Goal: Task Accomplishment & Management: Manage account settings

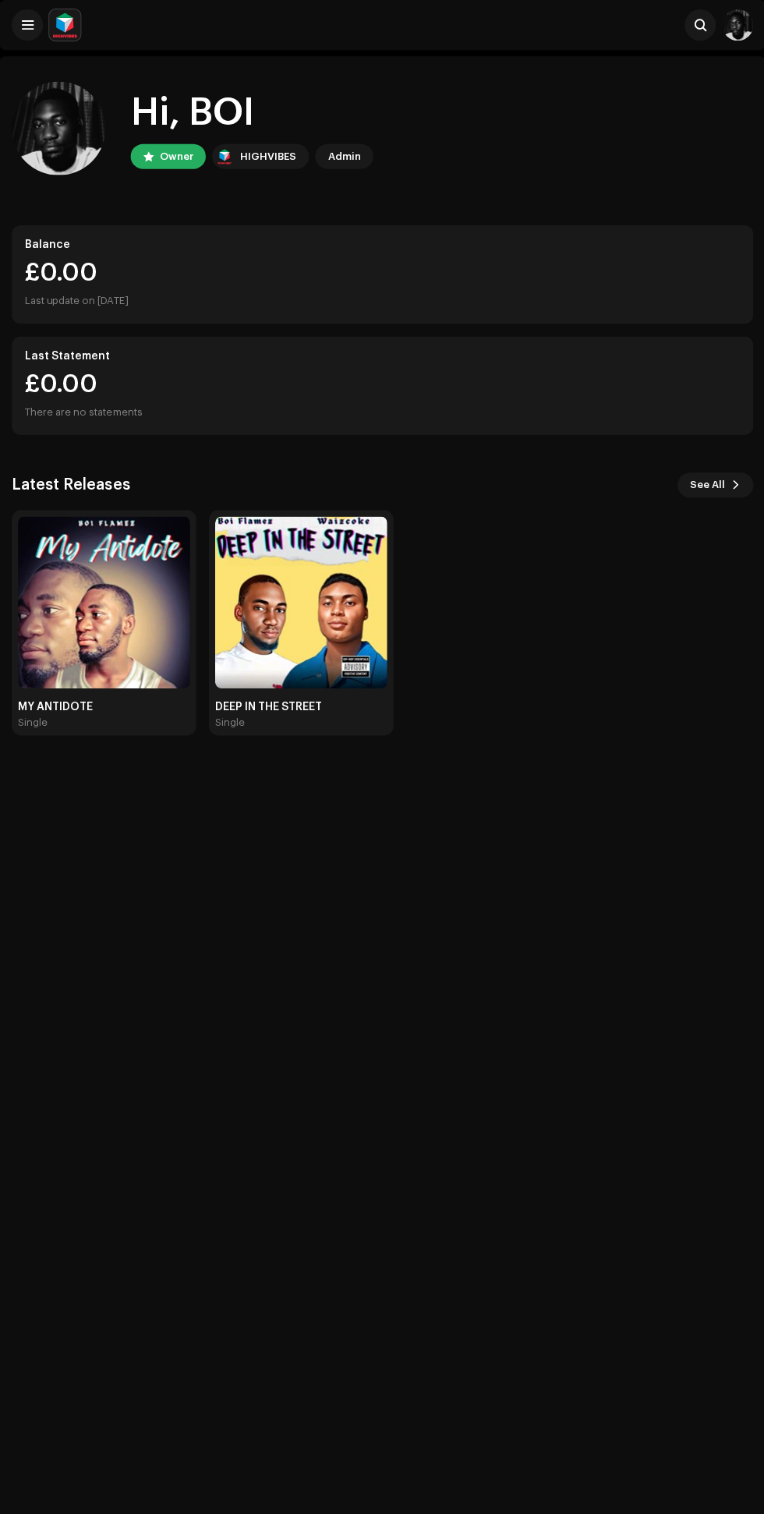
click at [118, 659] on img at bounding box center [104, 599] width 171 height 171
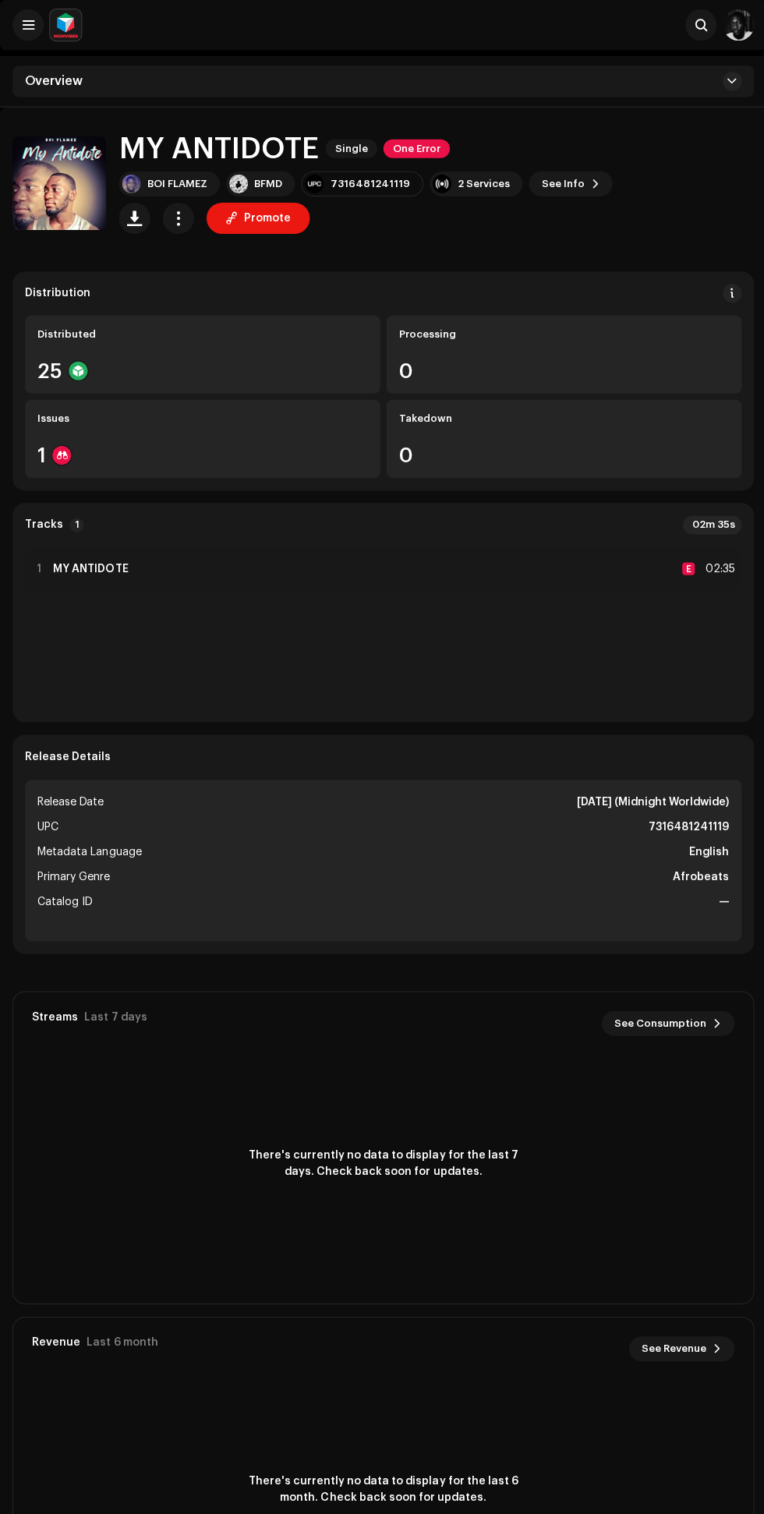
click at [171, 333] on div "Distributed" at bounding box center [201, 333] width 329 height 12
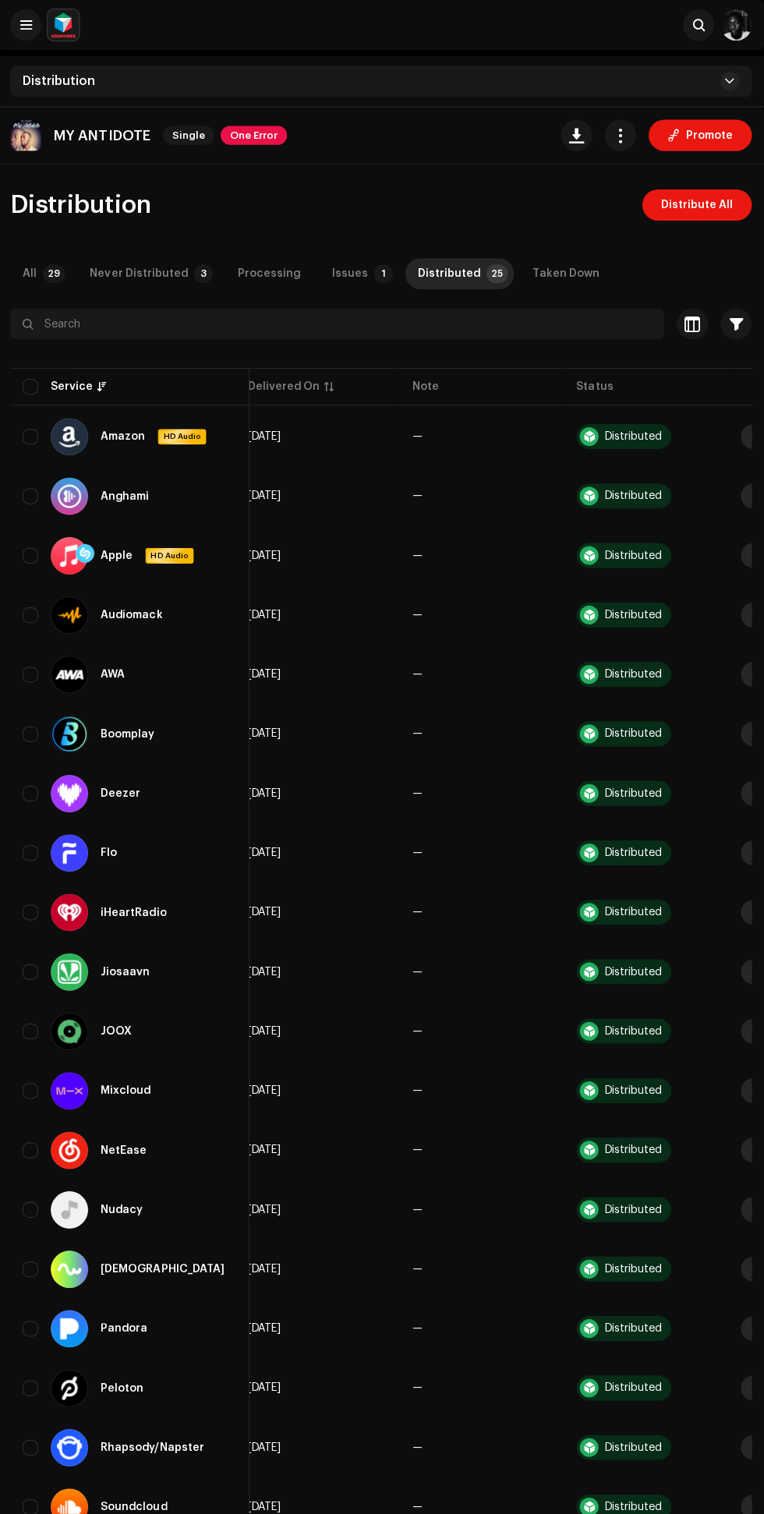
click at [150, 275] on div "Never Distributed" at bounding box center [140, 272] width 97 height 31
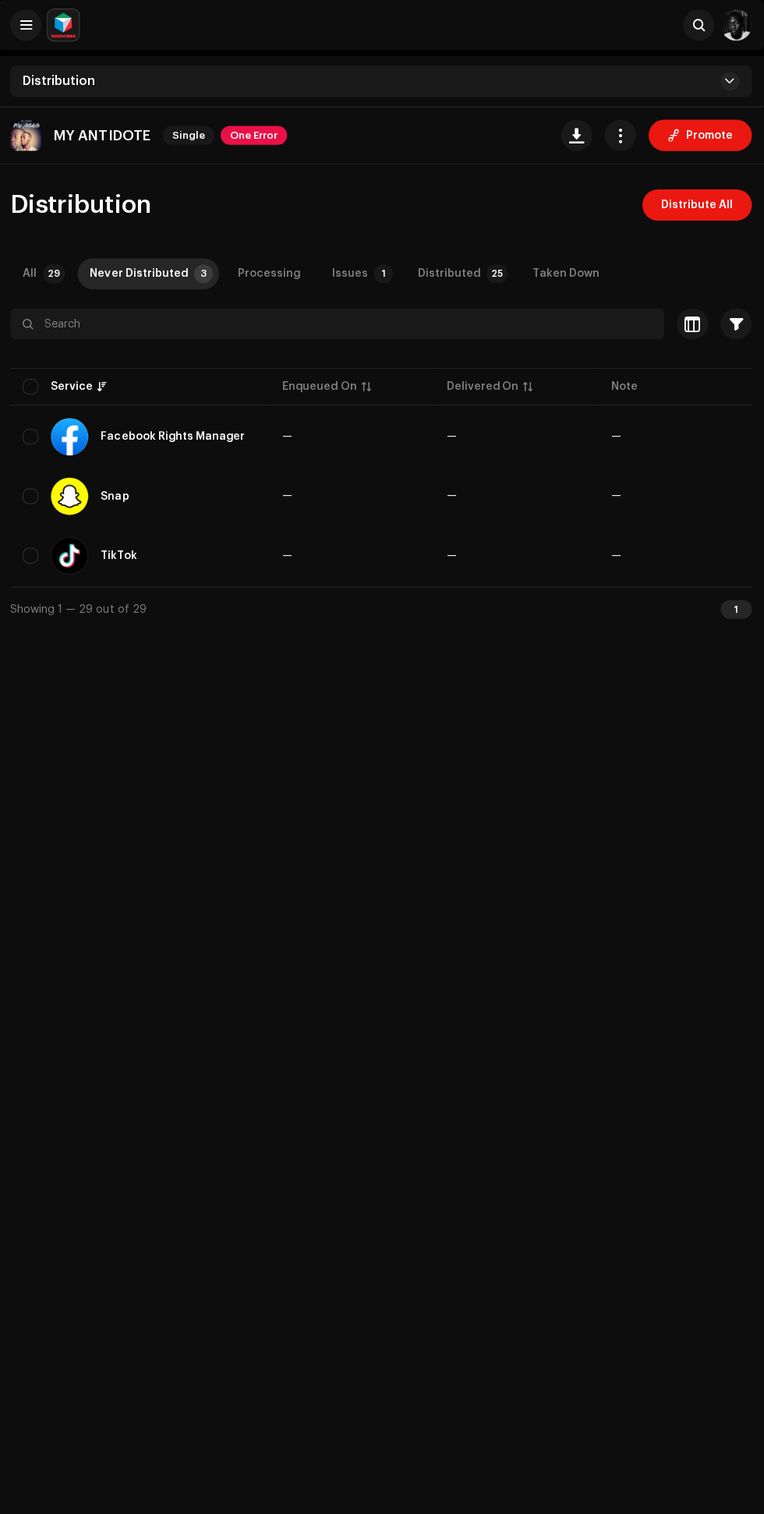
scroll to position [0, 216]
click at [375, 272] on p-badge "1" at bounding box center [384, 272] width 19 height 19
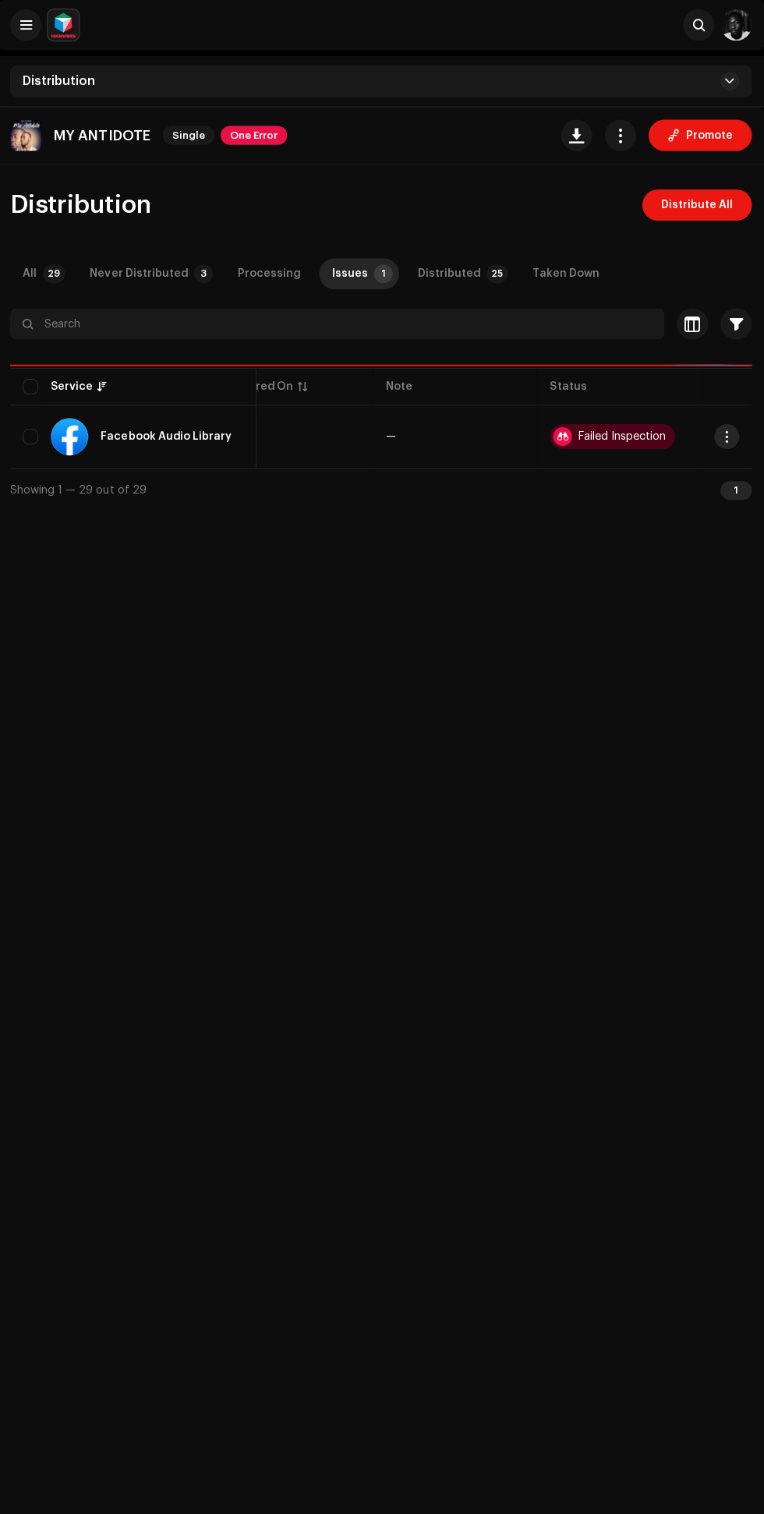
scroll to position [0, 204]
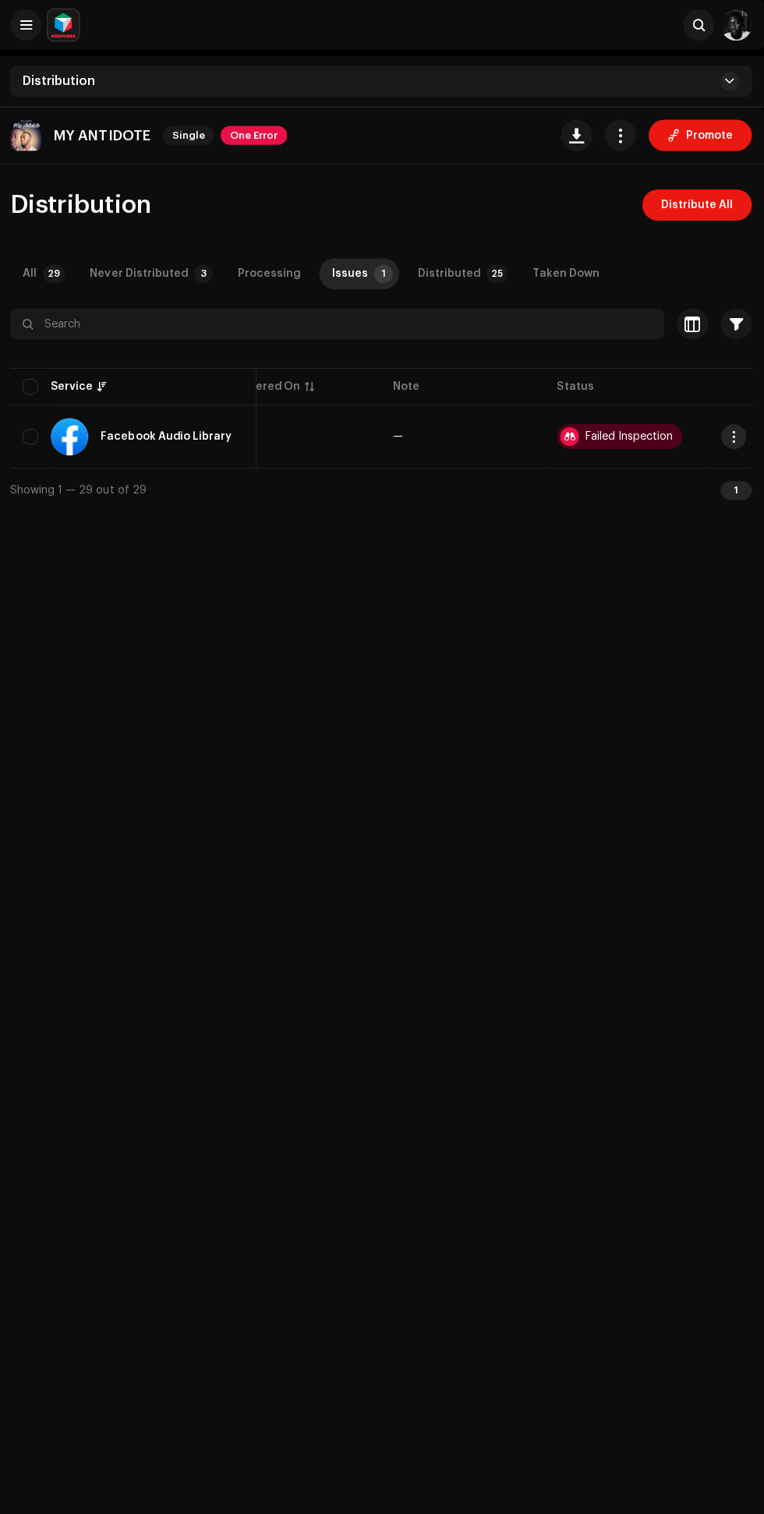
click at [137, 269] on div "Never Distributed" at bounding box center [140, 272] width 97 height 31
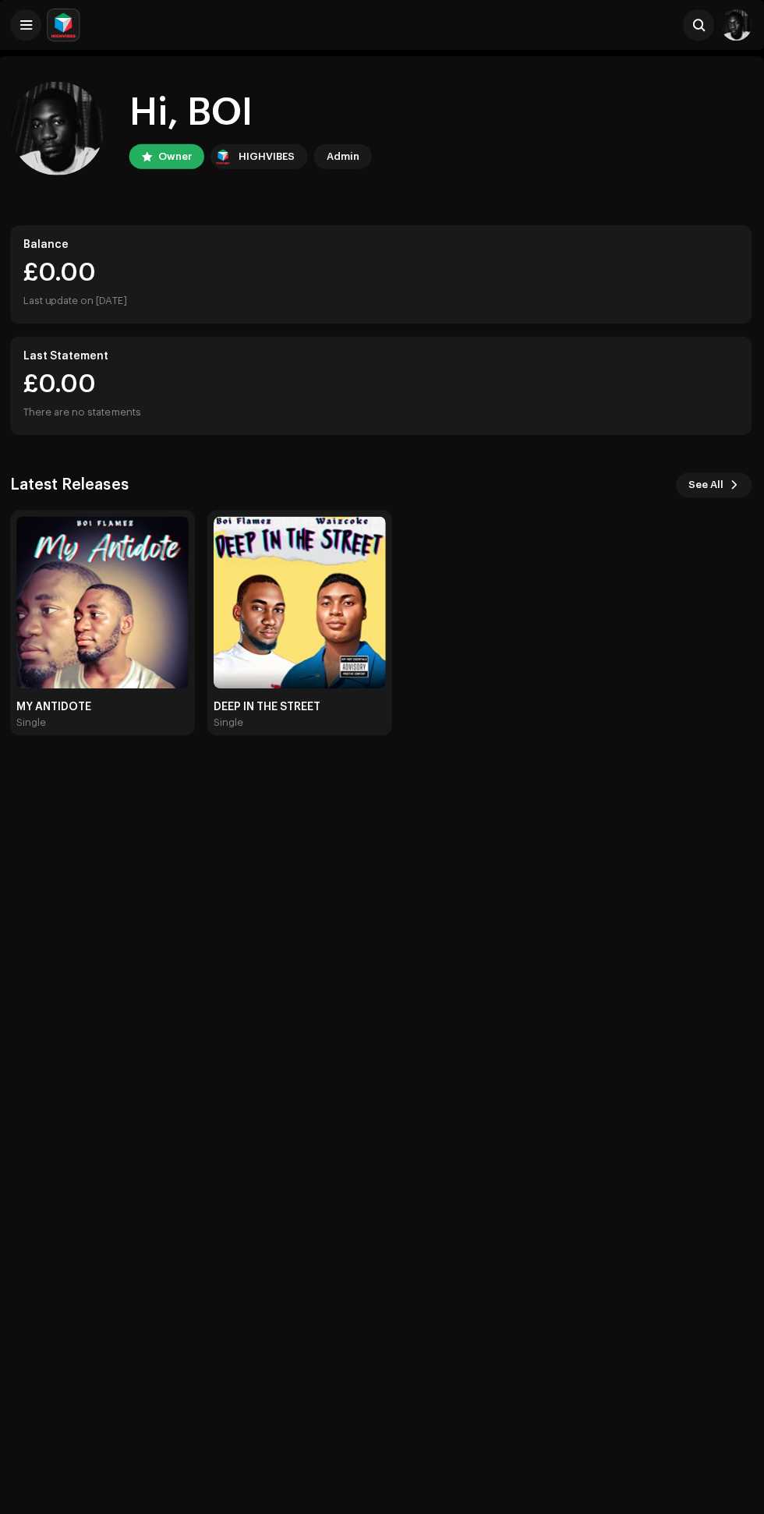
click at [334, 658] on img at bounding box center [300, 599] width 171 height 171
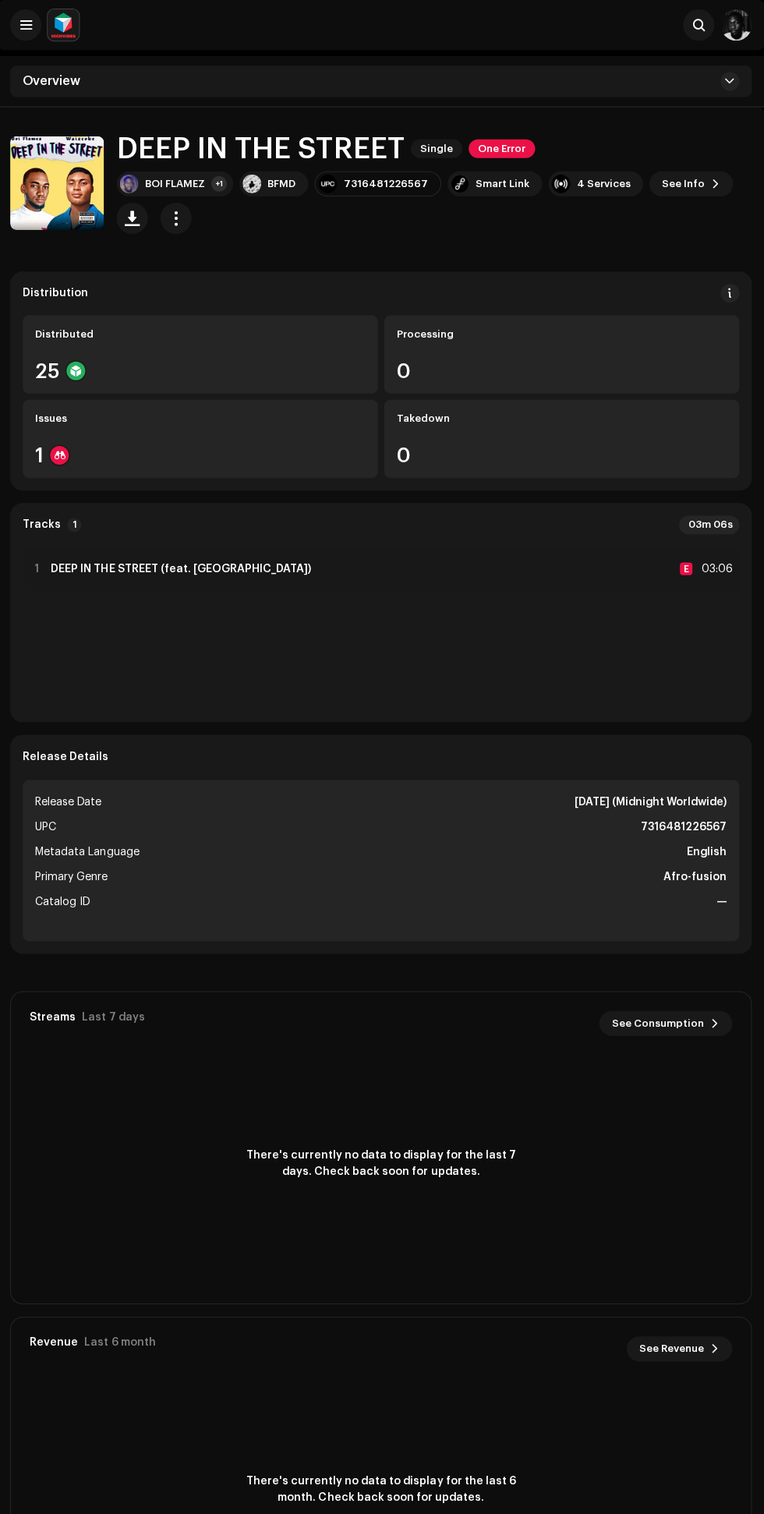
click at [231, 417] on div "Issues" at bounding box center [201, 417] width 329 height 12
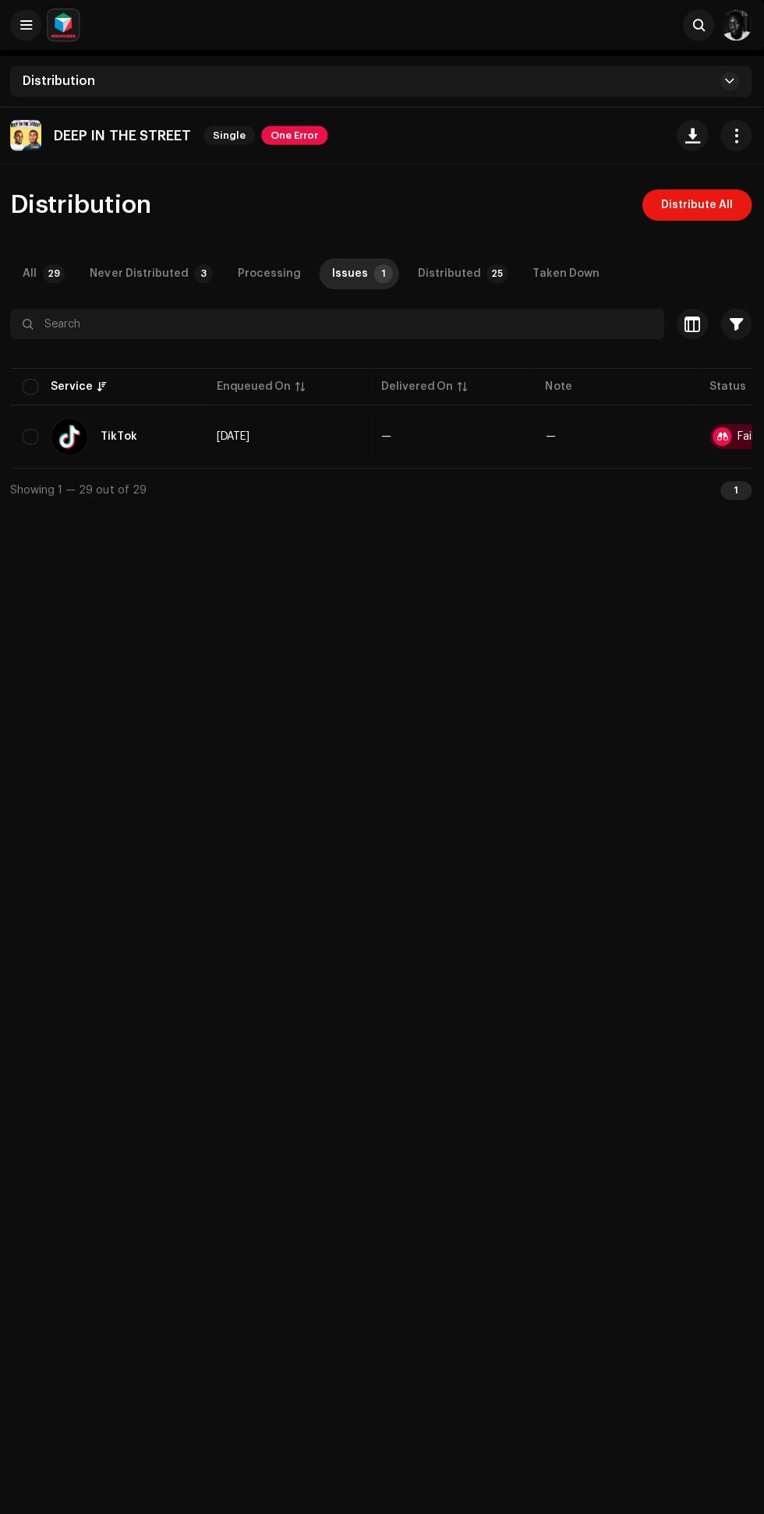
click at [171, 274] on div "Never Distributed" at bounding box center [140, 272] width 97 height 31
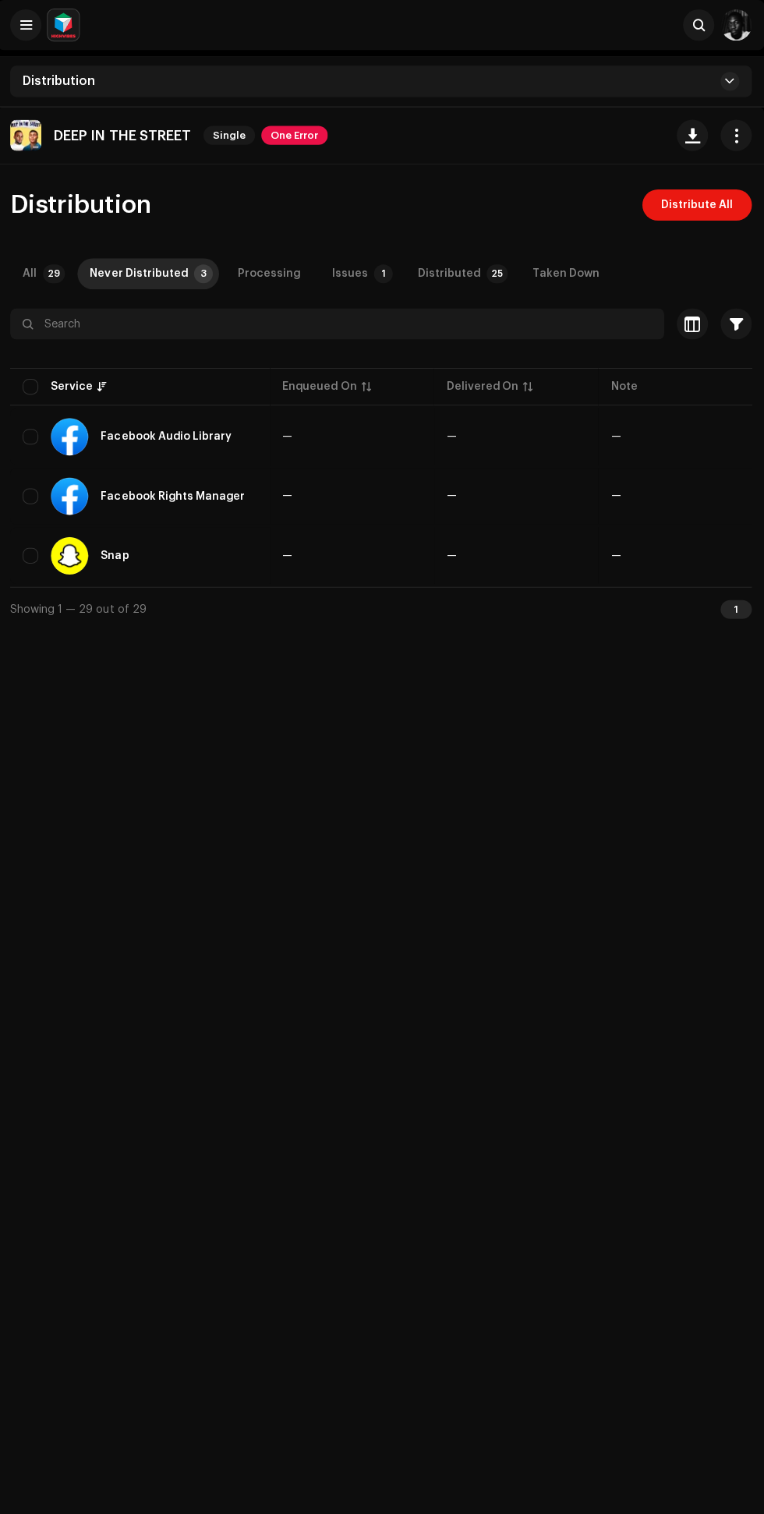
click at [337, 273] on div "Issues" at bounding box center [351, 272] width 36 height 31
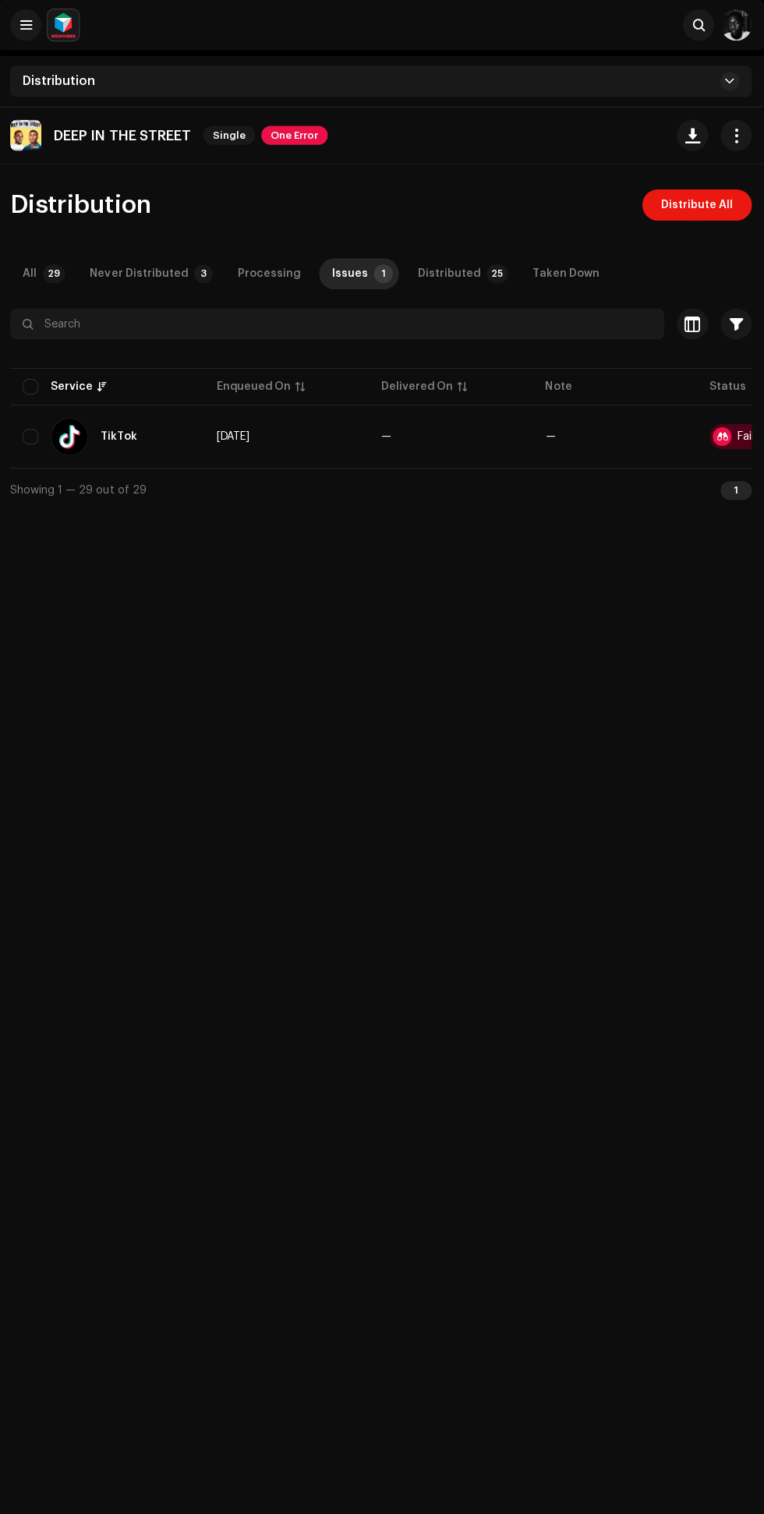
click at [197, 273] on p-badge "3" at bounding box center [205, 272] width 19 height 19
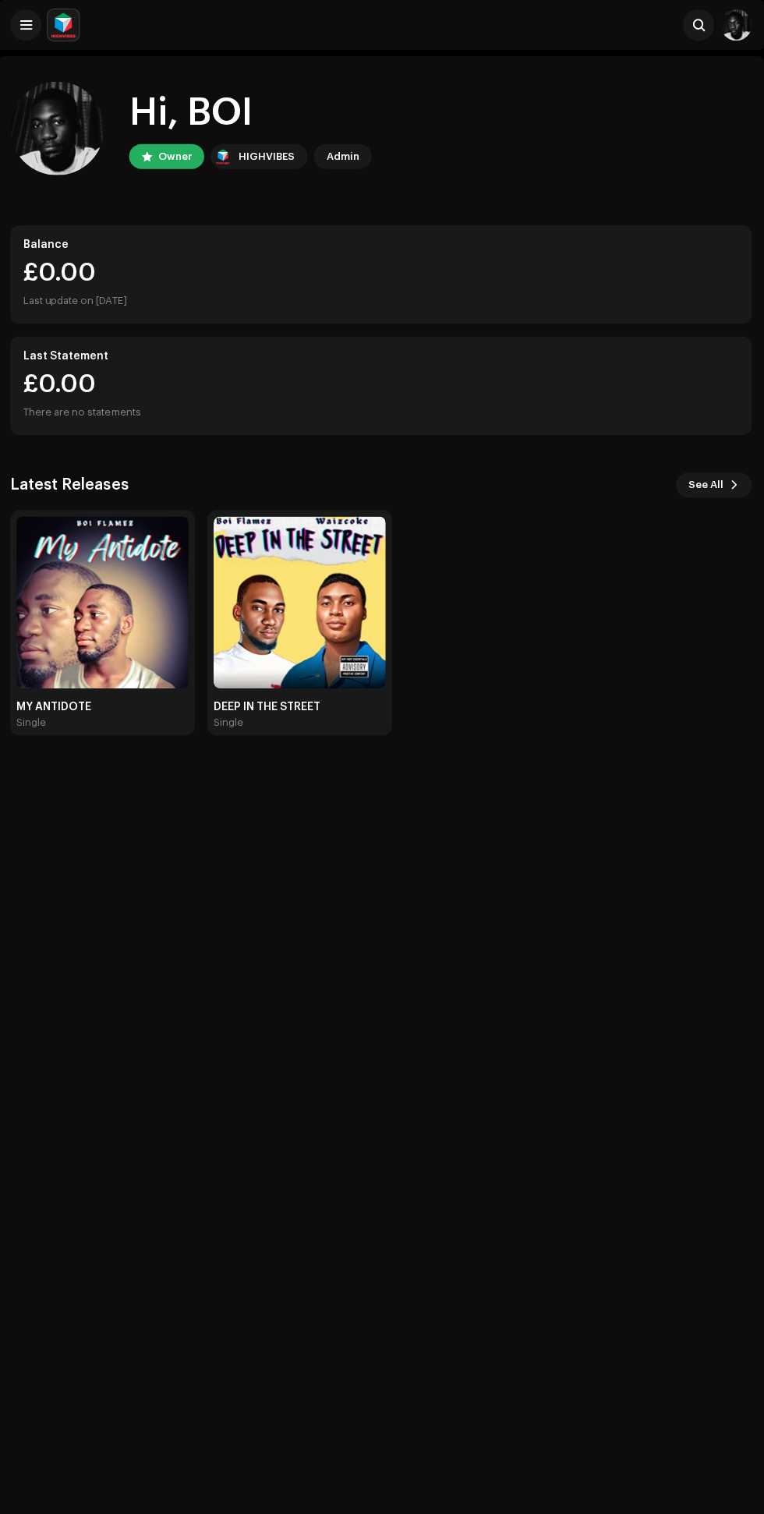
click at [91, 638] on img at bounding box center [104, 599] width 171 height 171
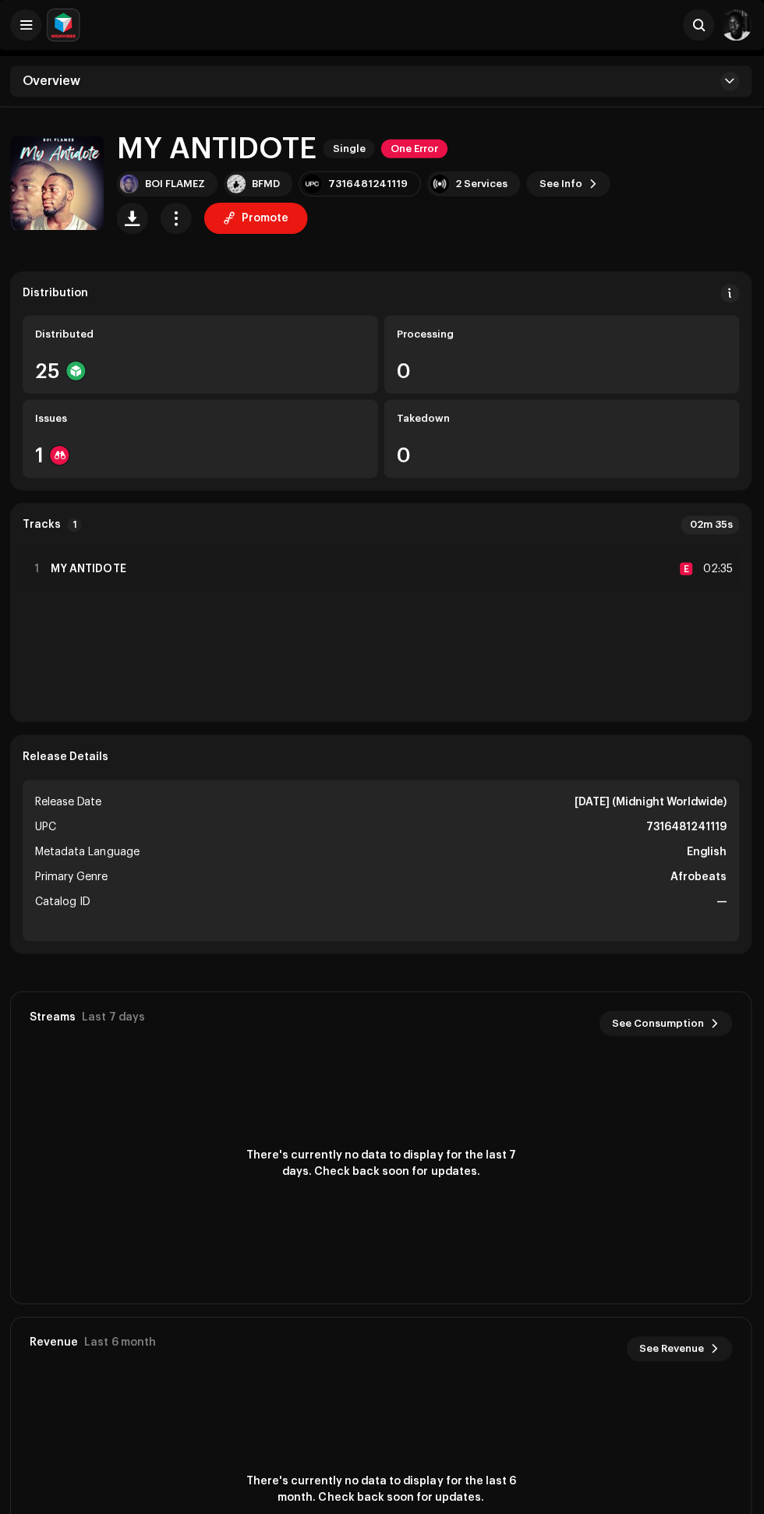
click at [178, 217] on span "button" at bounding box center [178, 217] width 15 height 12
click at [239, 287] on div "Edit" at bounding box center [247, 287] width 145 height 12
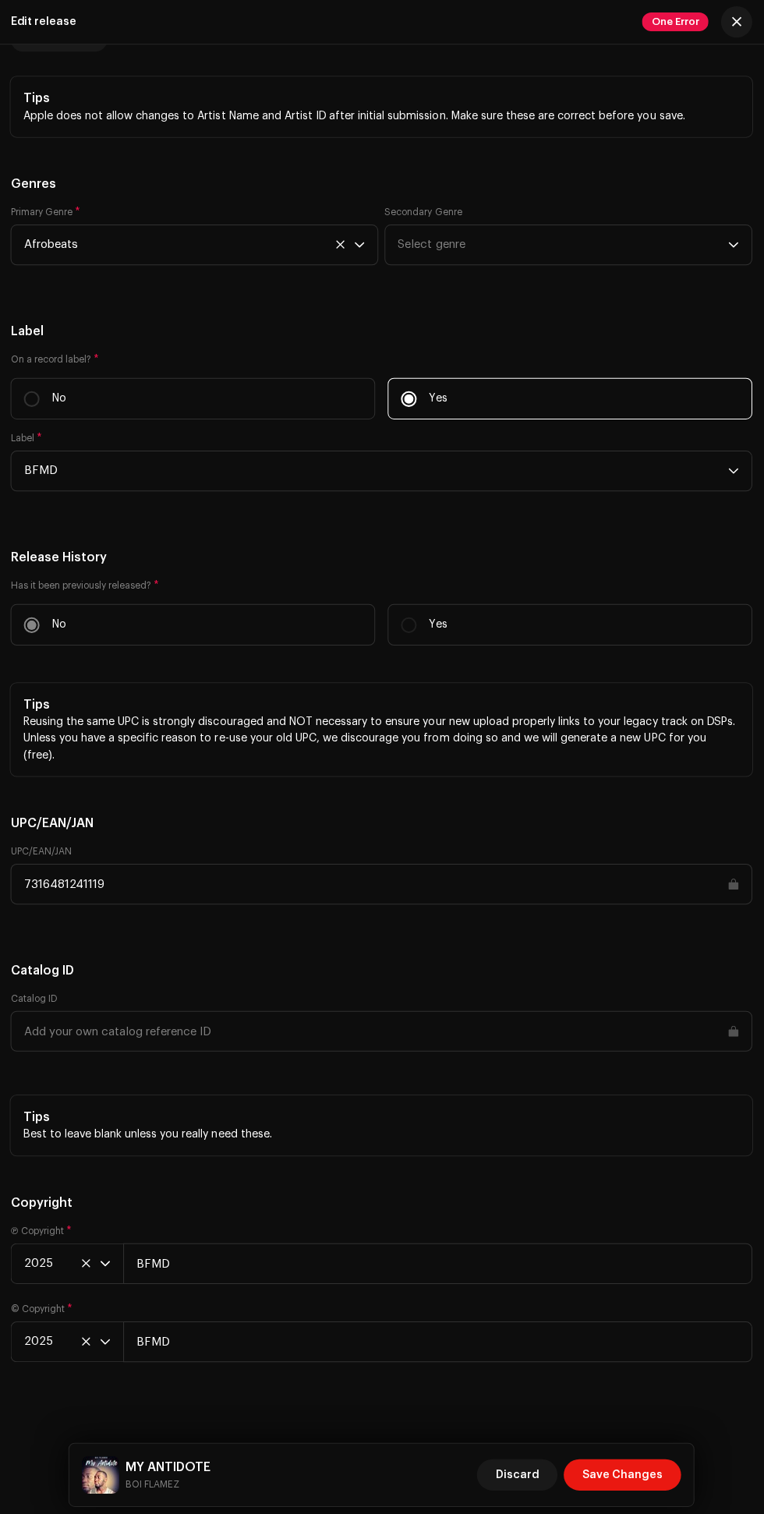
scroll to position [2769, 0]
click at [76, 888] on input "7316481241119" at bounding box center [381, 881] width 739 height 41
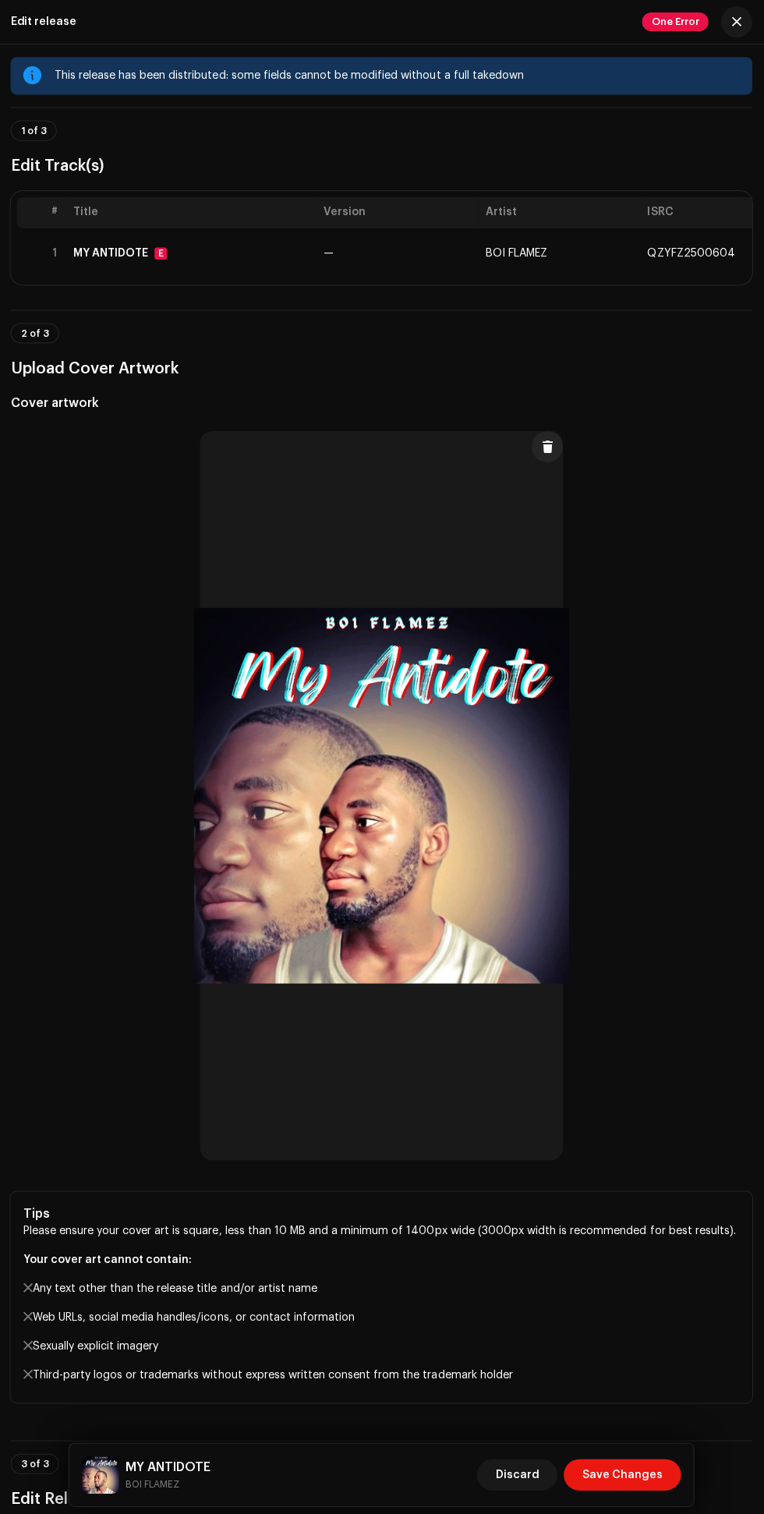
scroll to position [0, 0]
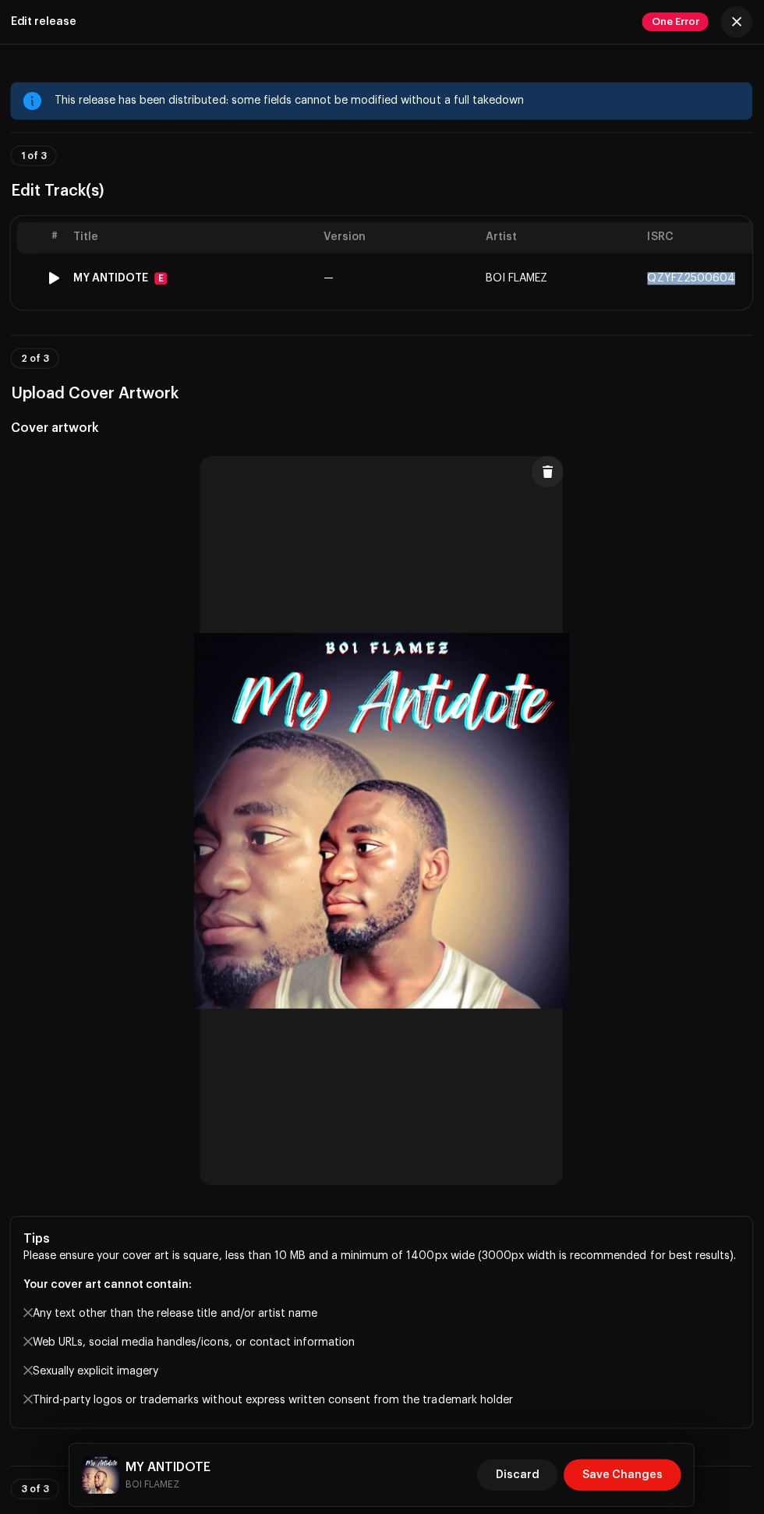
copy span "QZYFZ2500604"
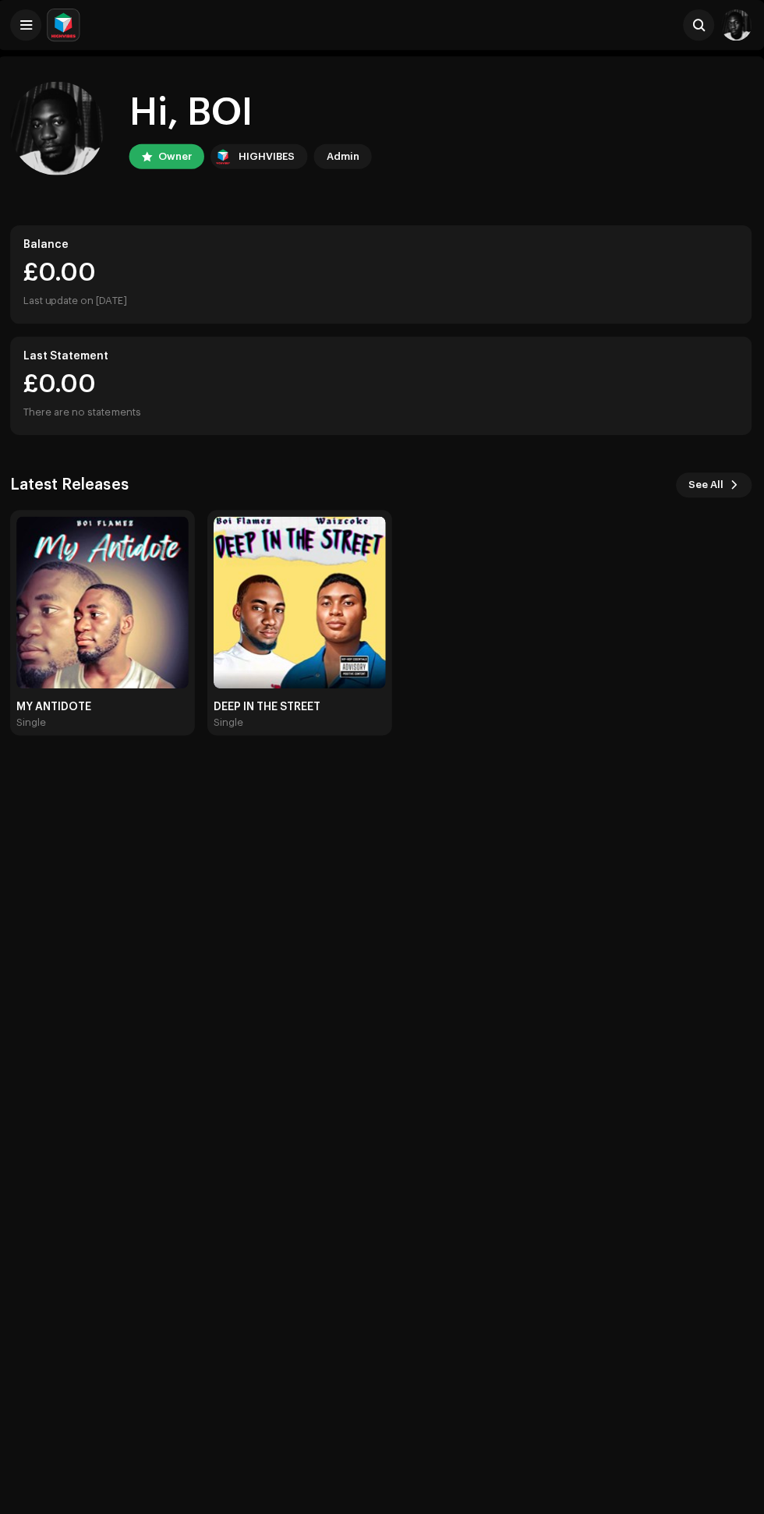
click at [28, 25] on span at bounding box center [29, 25] width 12 height 12
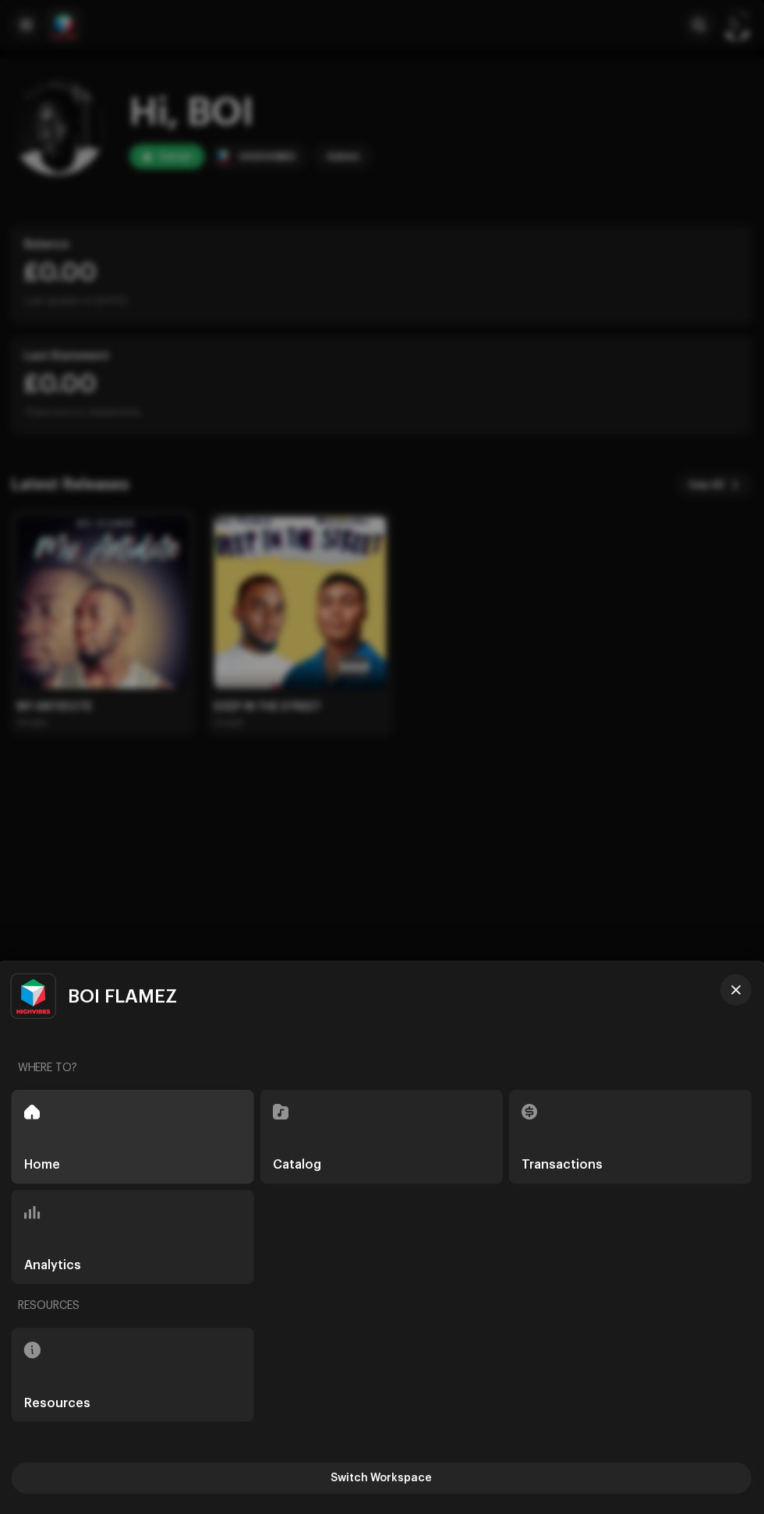
click at [28, 25] on div at bounding box center [382, 757] width 764 height 1514
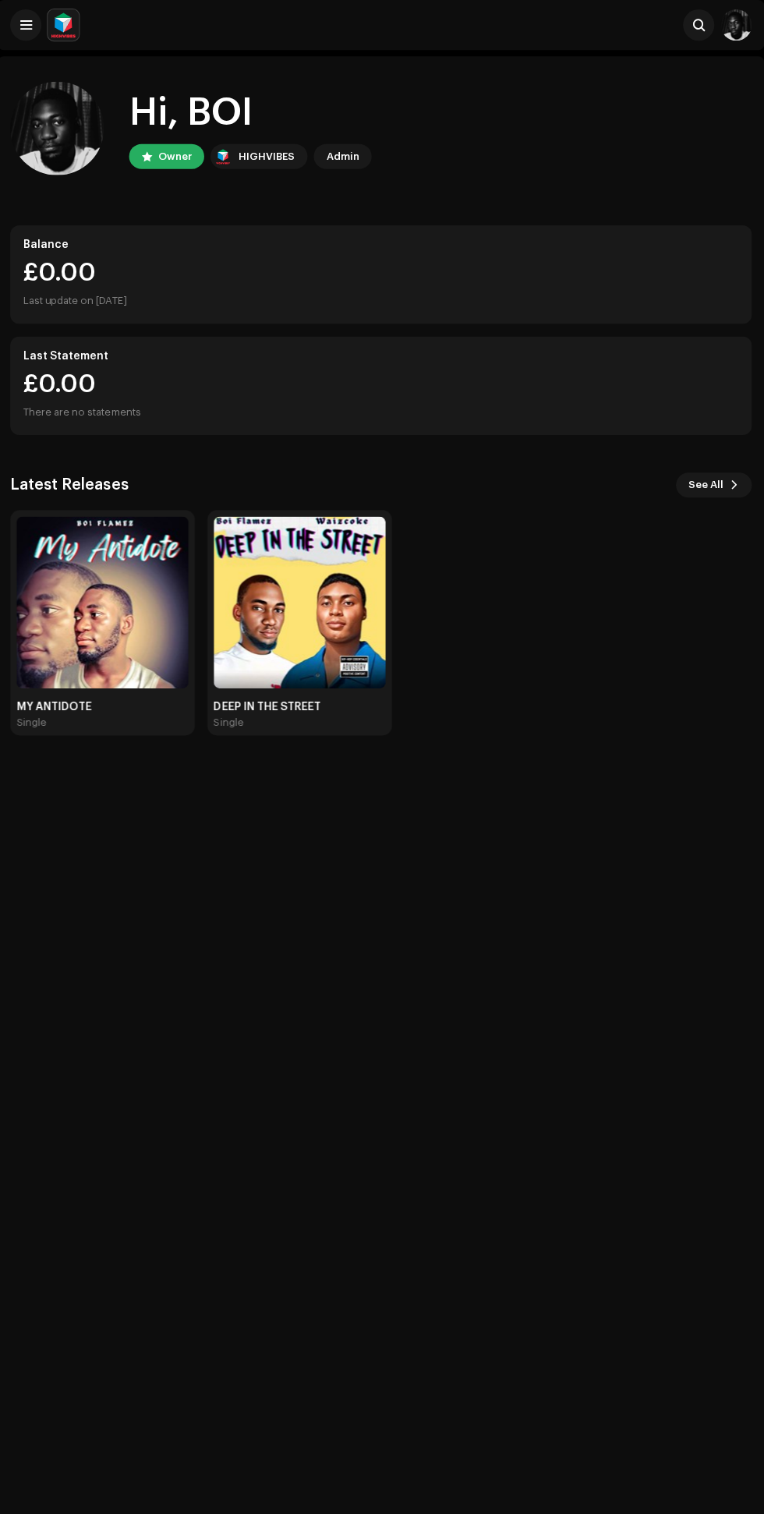
click at [28, 25] on span at bounding box center [29, 25] width 12 height 12
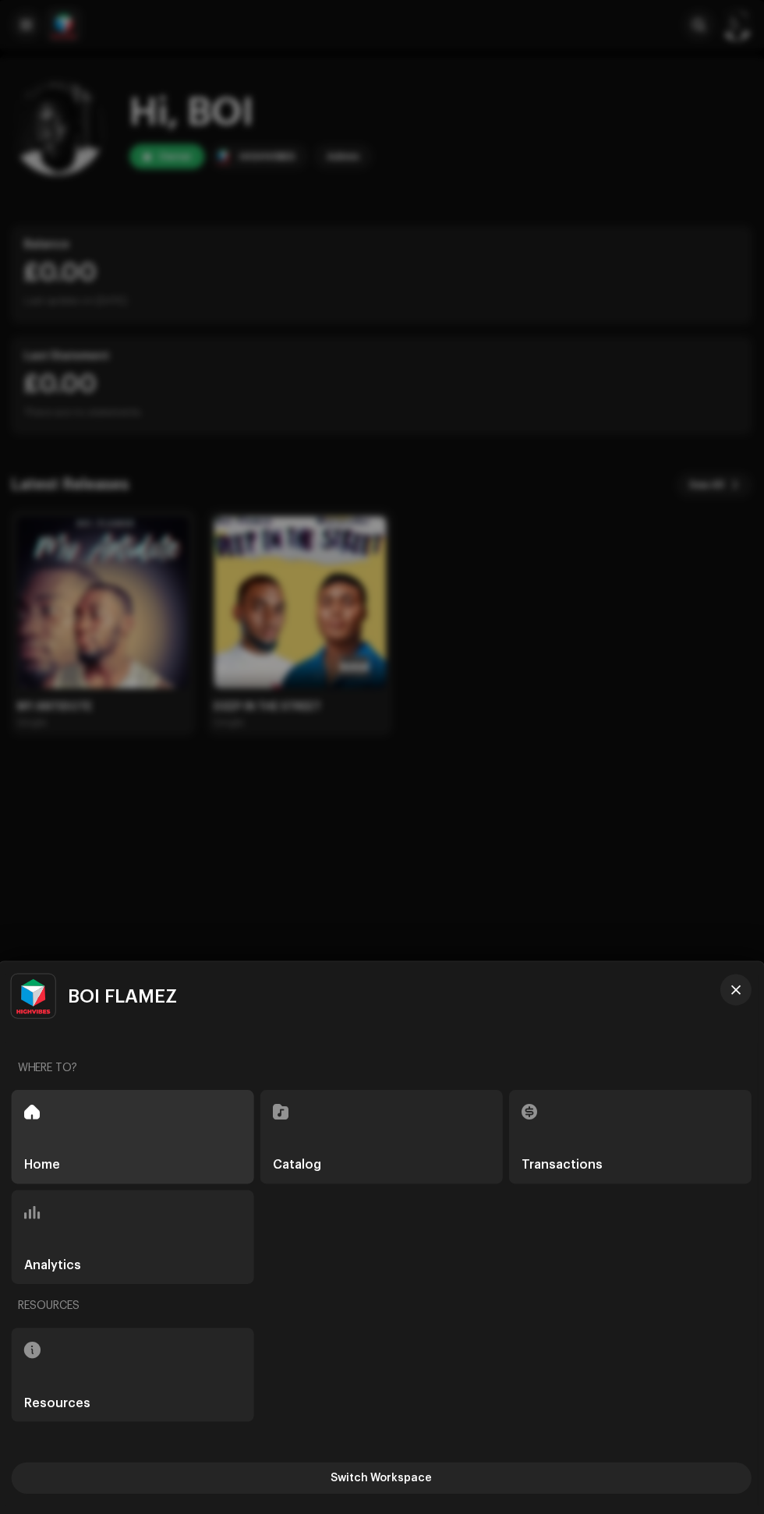
click at [170, 1377] on div "Resources" at bounding box center [134, 1370] width 242 height 94
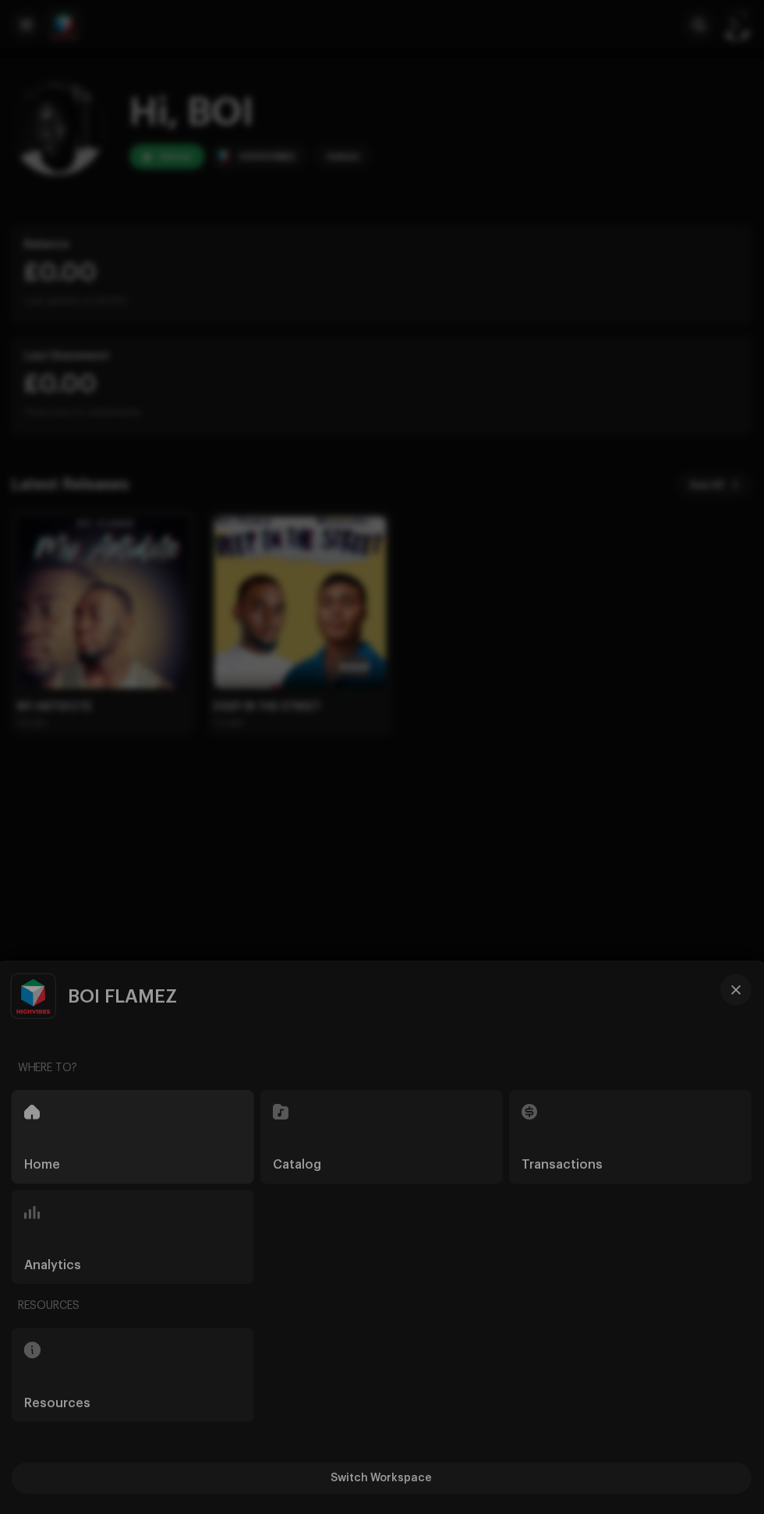
click at [134, 1368] on div "Toolbox FAQ Help Center Delivery Lead Time" at bounding box center [382, 757] width 764 height 1514
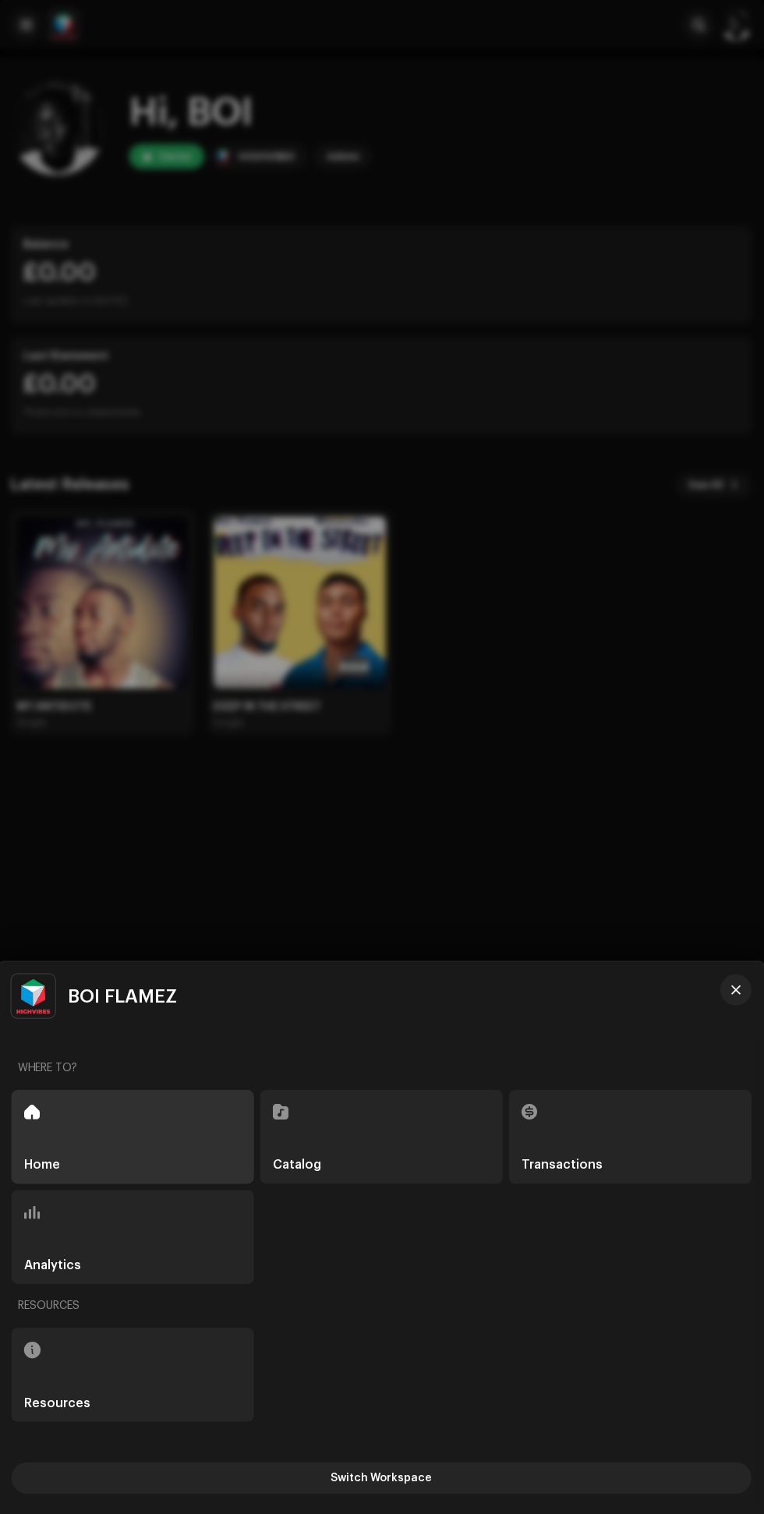
click at [140, 1353] on div "Resources" at bounding box center [134, 1370] width 242 height 94
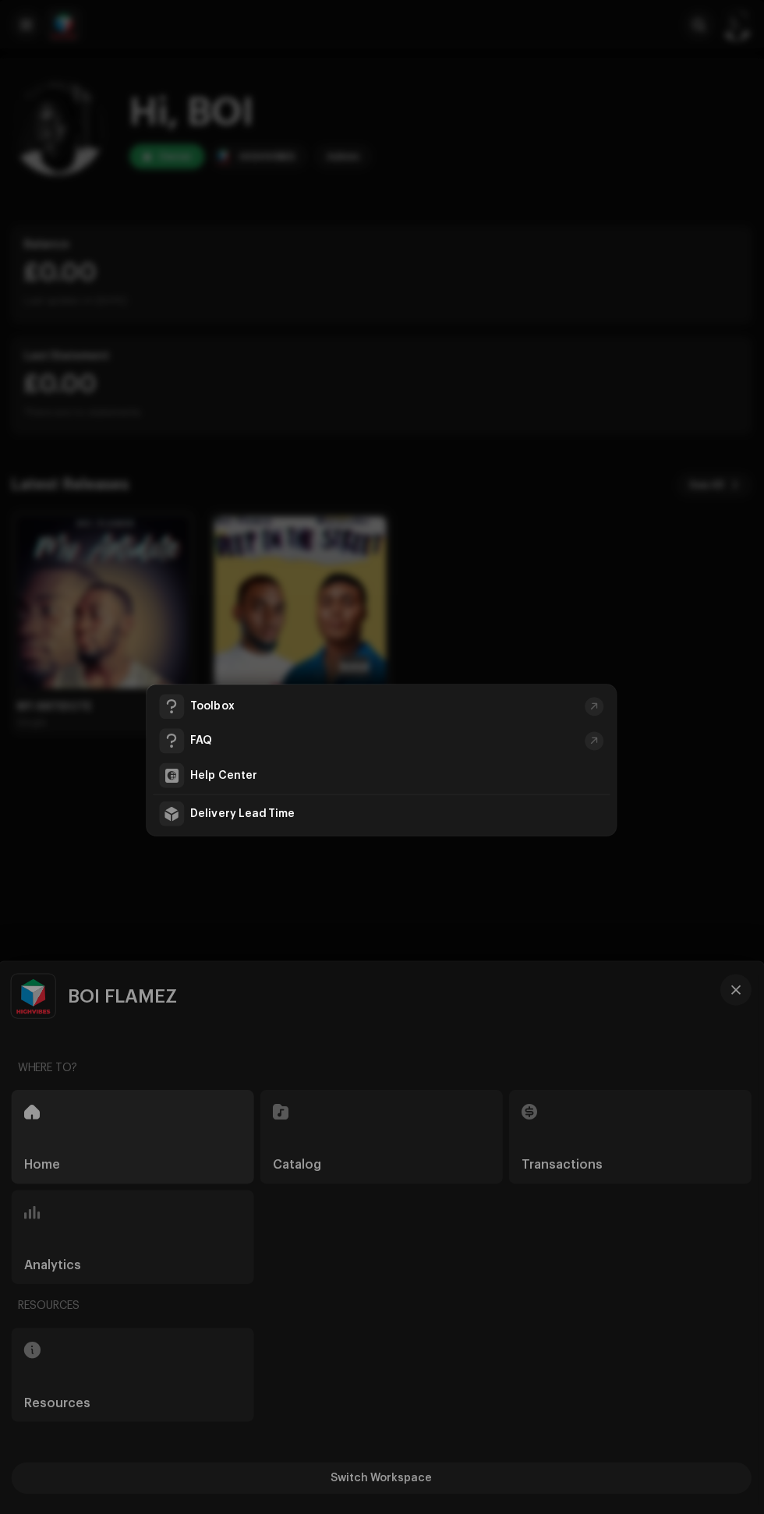
click at [288, 702] on div "Toolbox" at bounding box center [385, 704] width 387 height 12
